Goal: Task Accomplishment & Management: Use online tool/utility

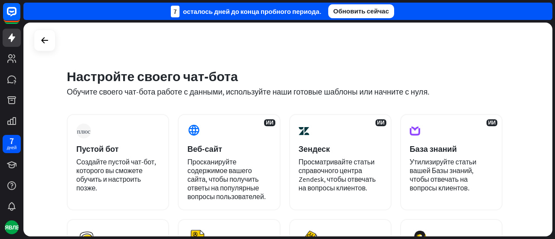
click at [420, 53] on div "Настройте своего чат-бота Обучите своего чат-бота работе с данными, используйте…" at bounding box center [287, 130] width 529 height 214
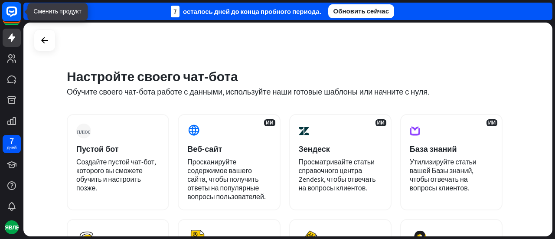
click at [12, 9] on rect at bounding box center [11, 11] width 19 height 19
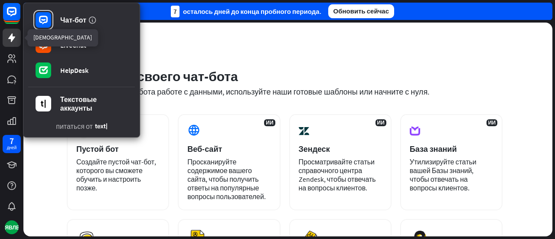
click at [12, 39] on icon at bounding box center [11, 37] width 7 height 9
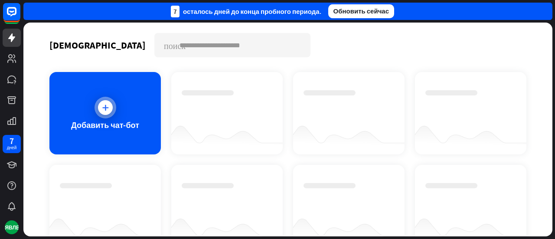
click at [100, 124] on font "Добавить чат-бот" at bounding box center [105, 125] width 68 height 10
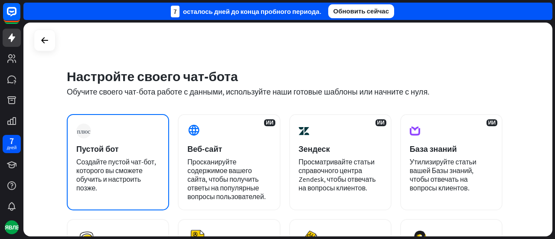
click at [99, 141] on div "плюс Пустой бот Создайте пустой чат-бот, которого вы сможете обучить и настроит…" at bounding box center [118, 162] width 102 height 96
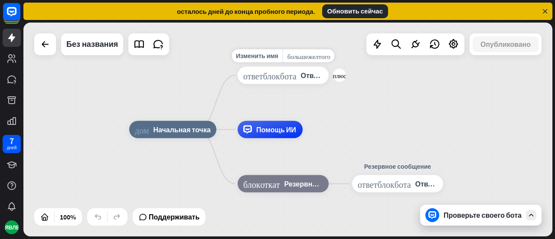
click at [267, 79] on font "ответ_блок_бота" at bounding box center [269, 75] width 53 height 9
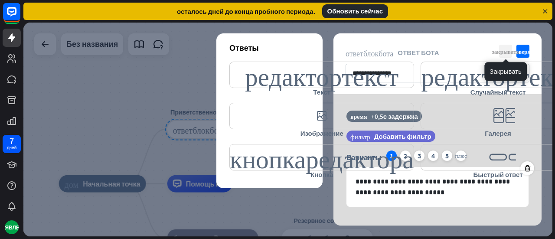
click at [505, 50] on font "закрывать" at bounding box center [505, 52] width 27 height 6
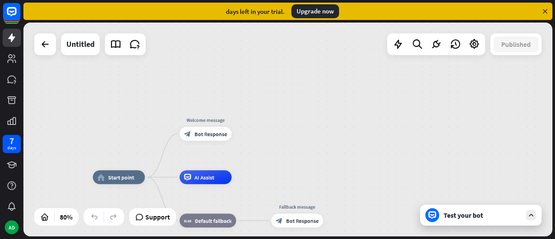
click at [299, 123] on div "home_2 Start point Welcome message block_bot_response Bot Response AI Assist bl…" at bounding box center [287, 130] width 529 height 214
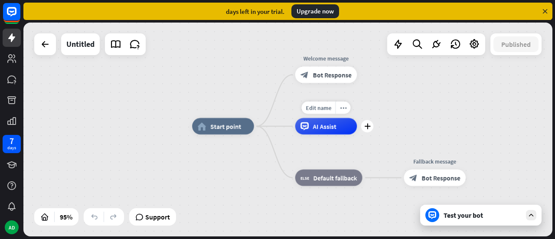
click at [215, 122] on span "Start point" at bounding box center [225, 126] width 31 height 8
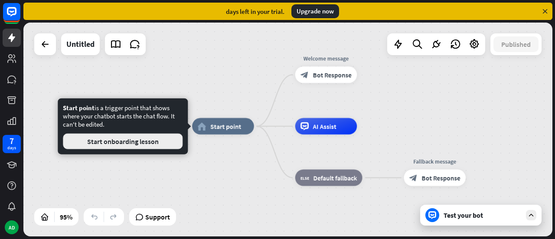
click at [147, 144] on button "Start onboarding lesson" at bounding box center [123, 142] width 120 height 16
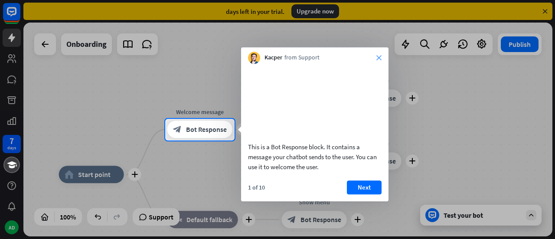
click at [380, 58] on icon "close" at bounding box center [379, 57] width 5 height 5
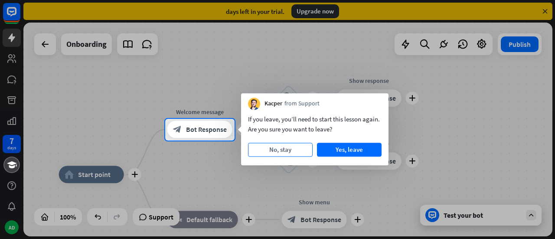
click at [298, 153] on button "No, stay" at bounding box center [280, 150] width 65 height 14
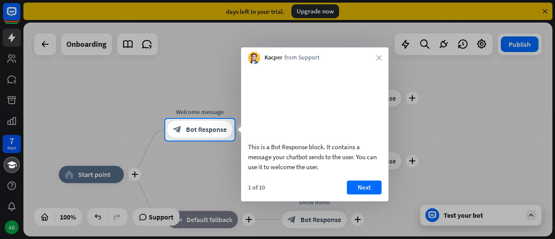
click at [380, 61] on div "Kacper from Support close" at bounding box center [315, 55] width 148 height 16
click at [377, 57] on icon "close" at bounding box center [379, 57] width 5 height 5
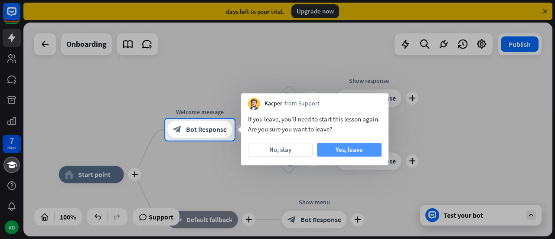
click at [361, 151] on button "Yes, leave" at bounding box center [349, 150] width 65 height 14
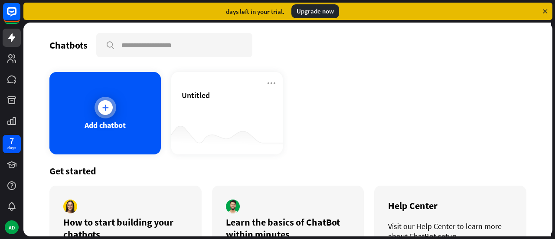
click at [106, 111] on icon at bounding box center [105, 107] width 9 height 9
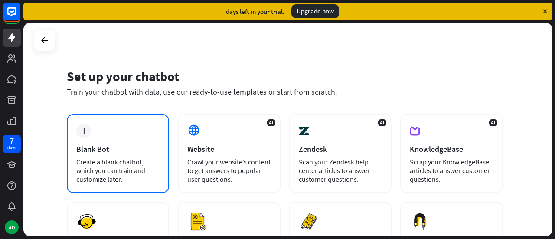
click at [126, 150] on div "Blank Bot" at bounding box center [117, 149] width 83 height 10
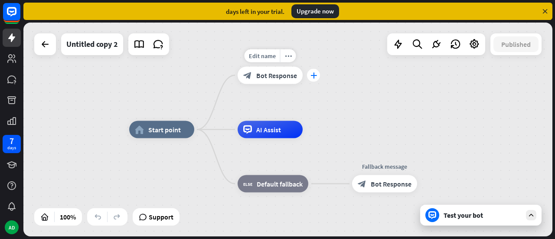
click at [313, 76] on icon "plus" at bounding box center [314, 75] width 7 height 6
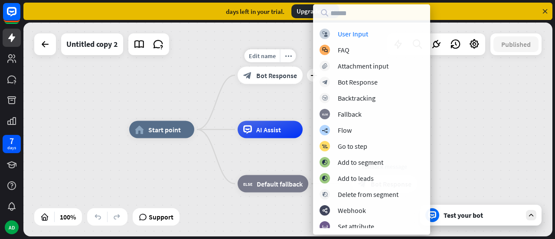
click at [295, 84] on div "Edit name more_horiz plus block_bot_response Bot Response" at bounding box center [270, 75] width 65 height 17
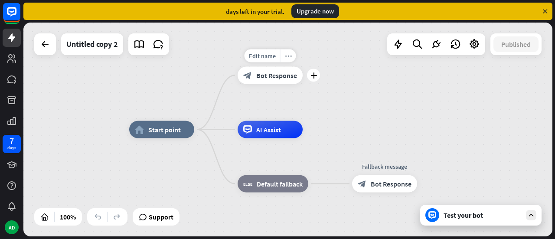
click at [288, 59] on icon "more_horiz" at bounding box center [288, 55] width 7 height 7
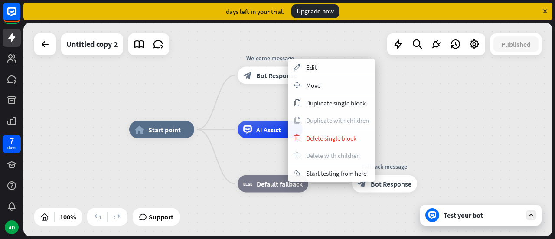
click at [319, 44] on div "home_2 Start point Welcome message block_bot_response Bot Response AI Assist bl…" at bounding box center [287, 130] width 529 height 214
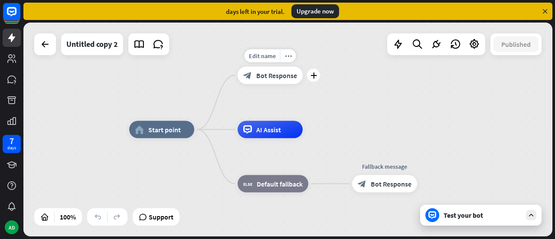
click at [267, 75] on span "Bot Response" at bounding box center [276, 75] width 41 height 9
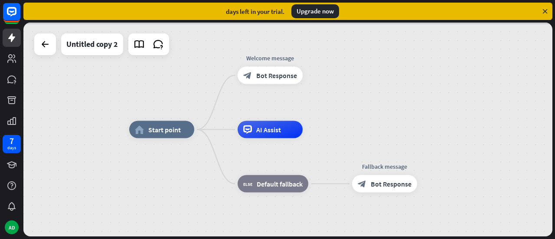
click at [253, 75] on div at bounding box center [287, 130] width 529 height 214
